Goal: Navigation & Orientation: Understand site structure

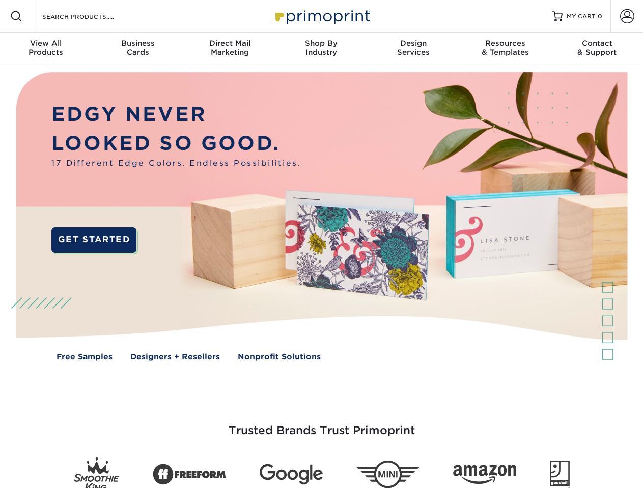
click at [321, 244] on img at bounding box center [321, 224] width 636 height 318
click at [16, 16] on span at bounding box center [16, 16] width 12 height 12
click at [626, 16] on span at bounding box center [627, 16] width 14 height 14
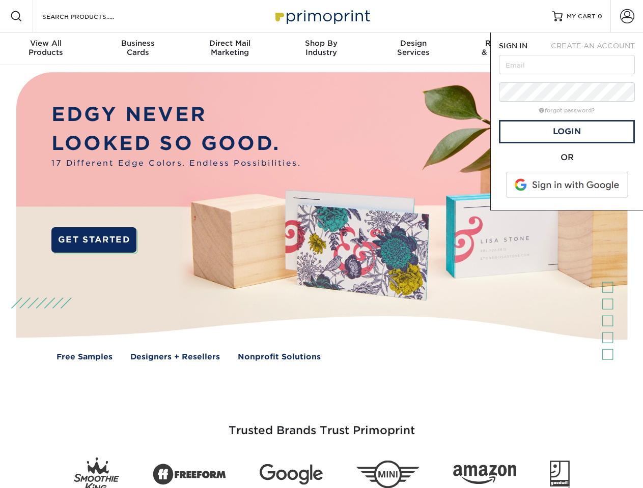
click at [46, 49] on div "View All Products" at bounding box center [46, 48] width 92 height 18
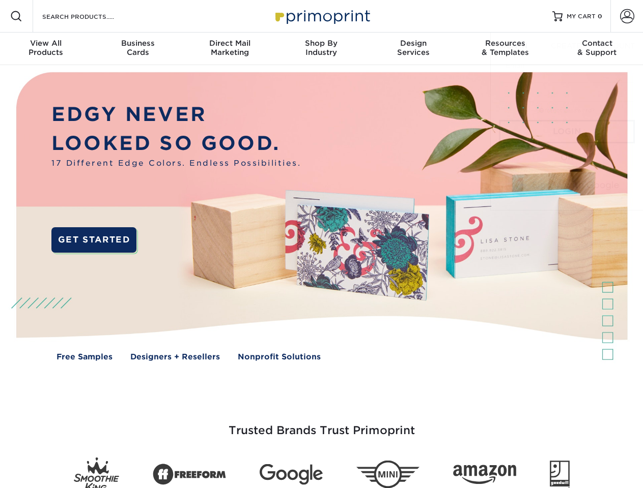
click at [137, 49] on div "Business Cards" at bounding box center [138, 48] width 92 height 18
click at [229, 49] on div "Direct Mail Marketing" at bounding box center [230, 48] width 92 height 18
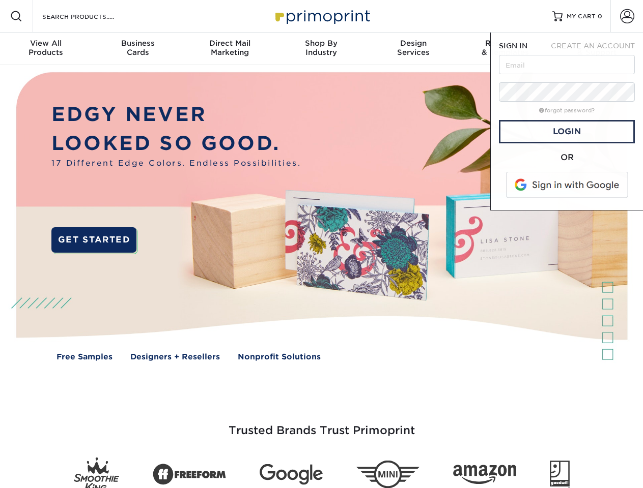
click at [321, 49] on div "Shop By Industry" at bounding box center [321, 48] width 92 height 18
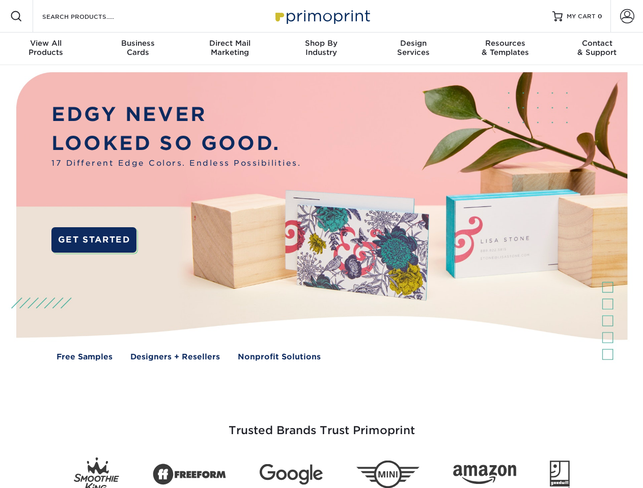
click at [413, 49] on div "Design Services" at bounding box center [413, 48] width 92 height 18
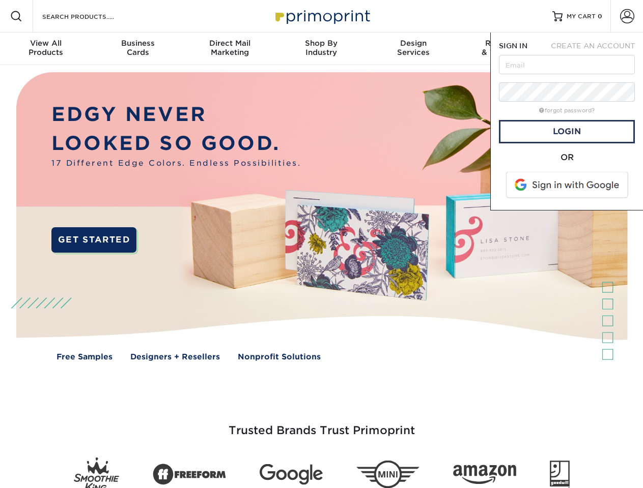
click at [505, 49] on span "SIGN IN" at bounding box center [513, 46] width 28 height 8
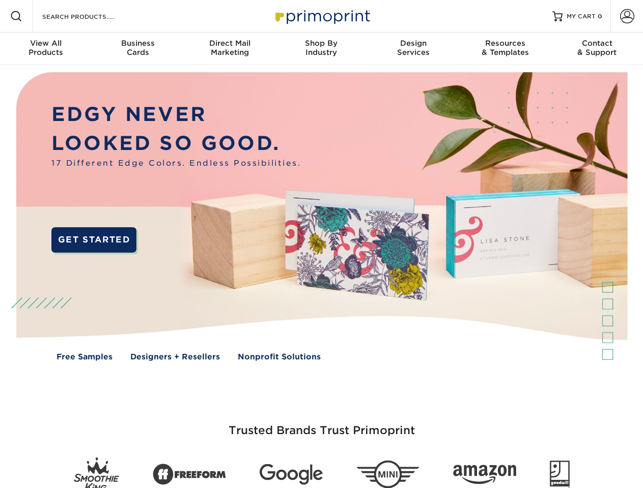
click at [597, 49] on div "Contact & Support" at bounding box center [597, 48] width 92 height 18
